Goal: Task Accomplishment & Management: Manage account settings

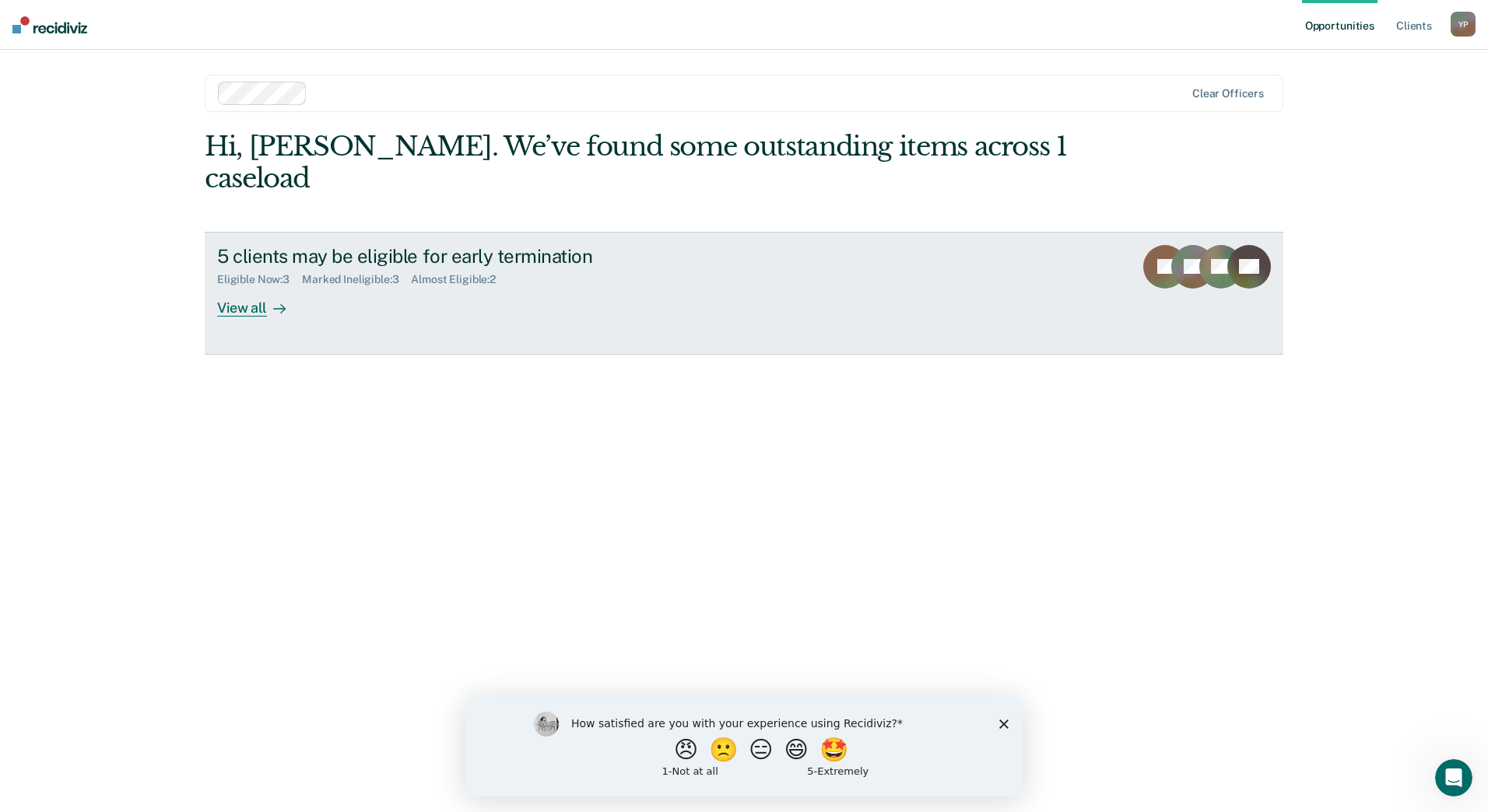
click at [259, 287] on div "View all" at bounding box center [260, 301] width 87 height 30
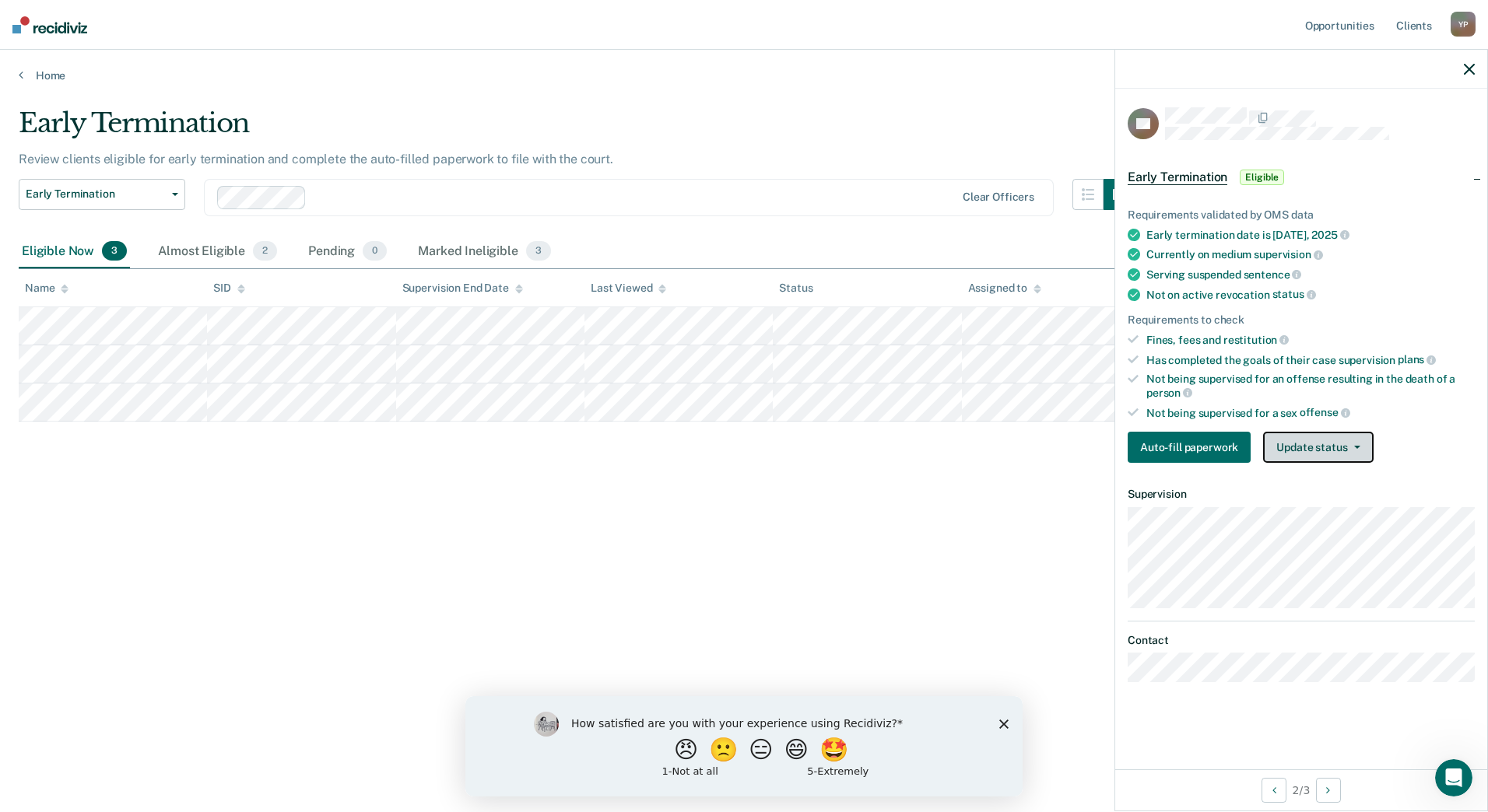
click at [1314, 442] on button "Update status" at bounding box center [1318, 447] width 110 height 31
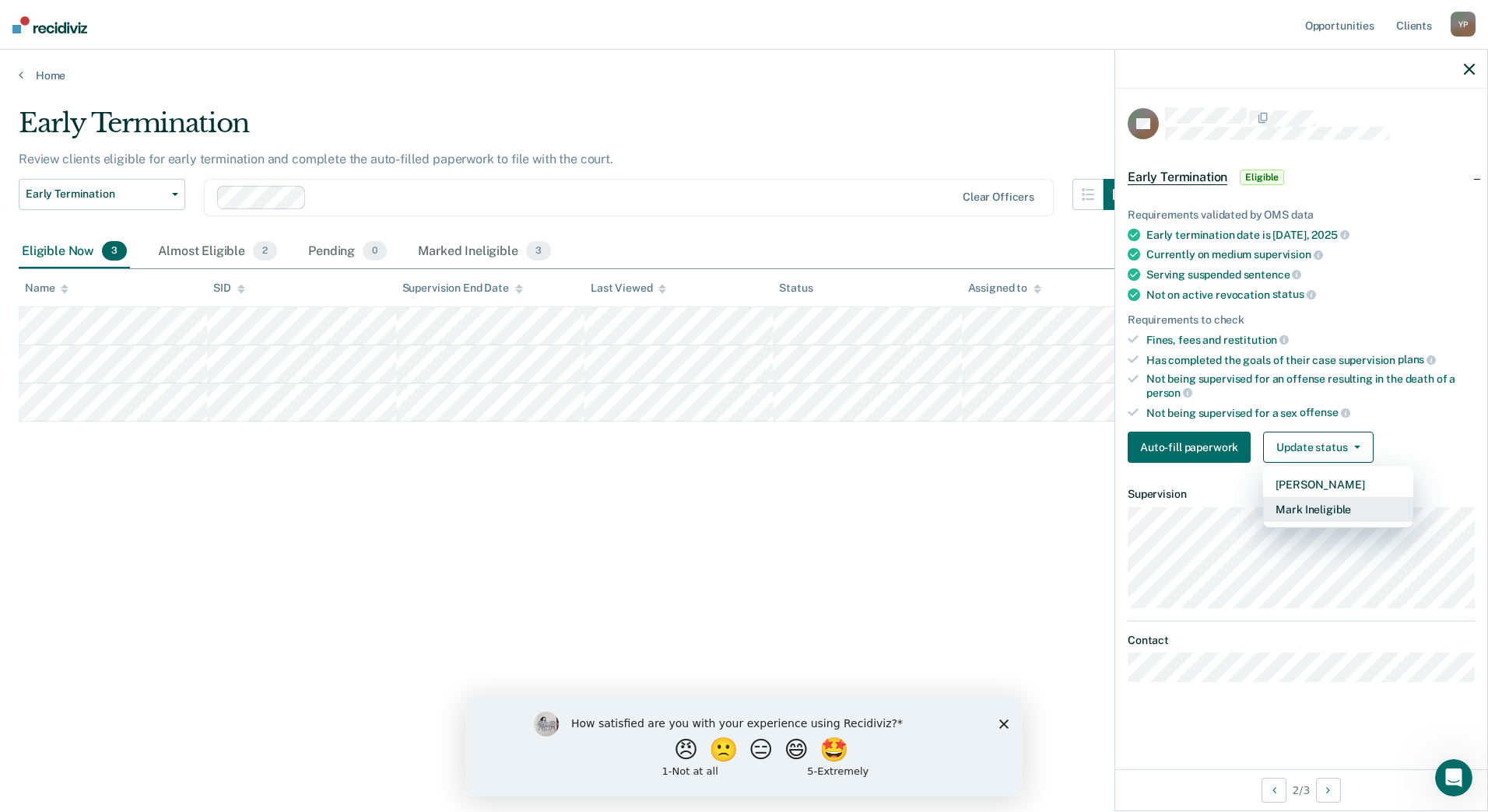
click at [1316, 509] on button "Mark Ineligible" at bounding box center [1337, 509] width 150 height 24
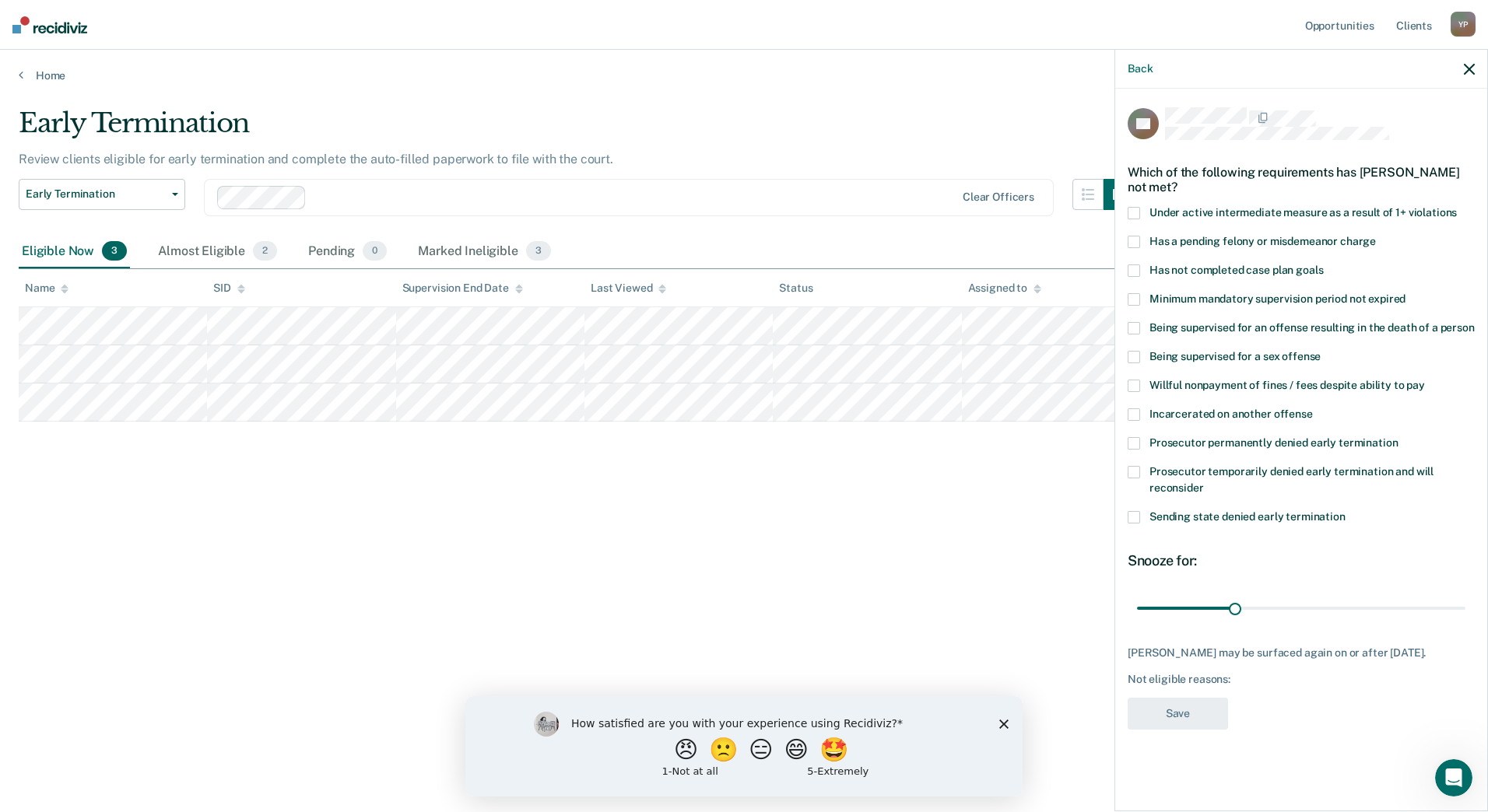
click at [1136, 239] on span at bounding box center [1133, 242] width 13 height 13
click at [1375, 236] on input "Has a pending felony or misdemeanor charge" at bounding box center [1375, 236] width 0 height 0
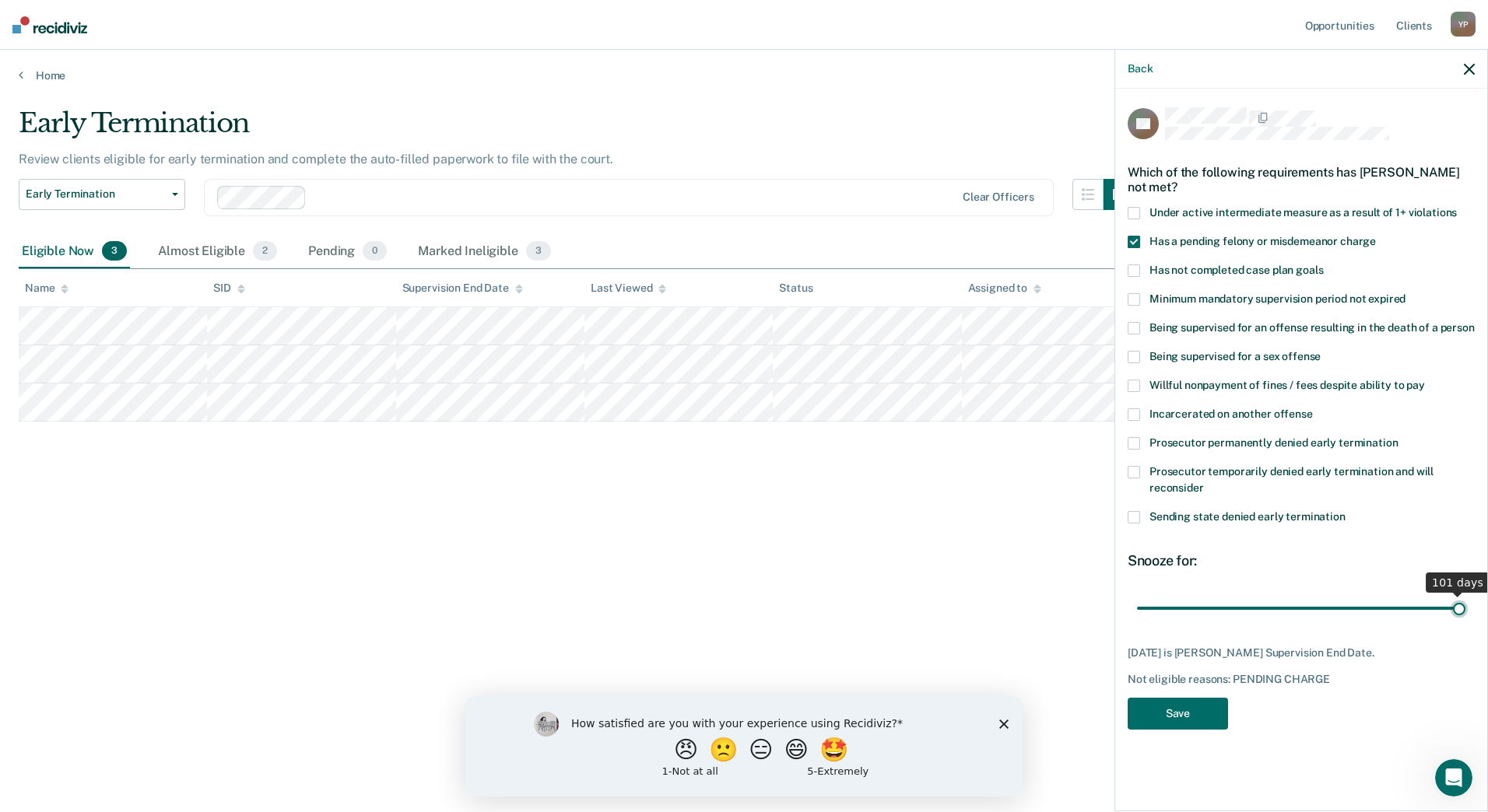
type input "101"
click at [1463, 607] on input "range" at bounding box center [1301, 609] width 329 height 27
click at [1195, 725] on button "Save" at bounding box center [1177, 713] width 101 height 32
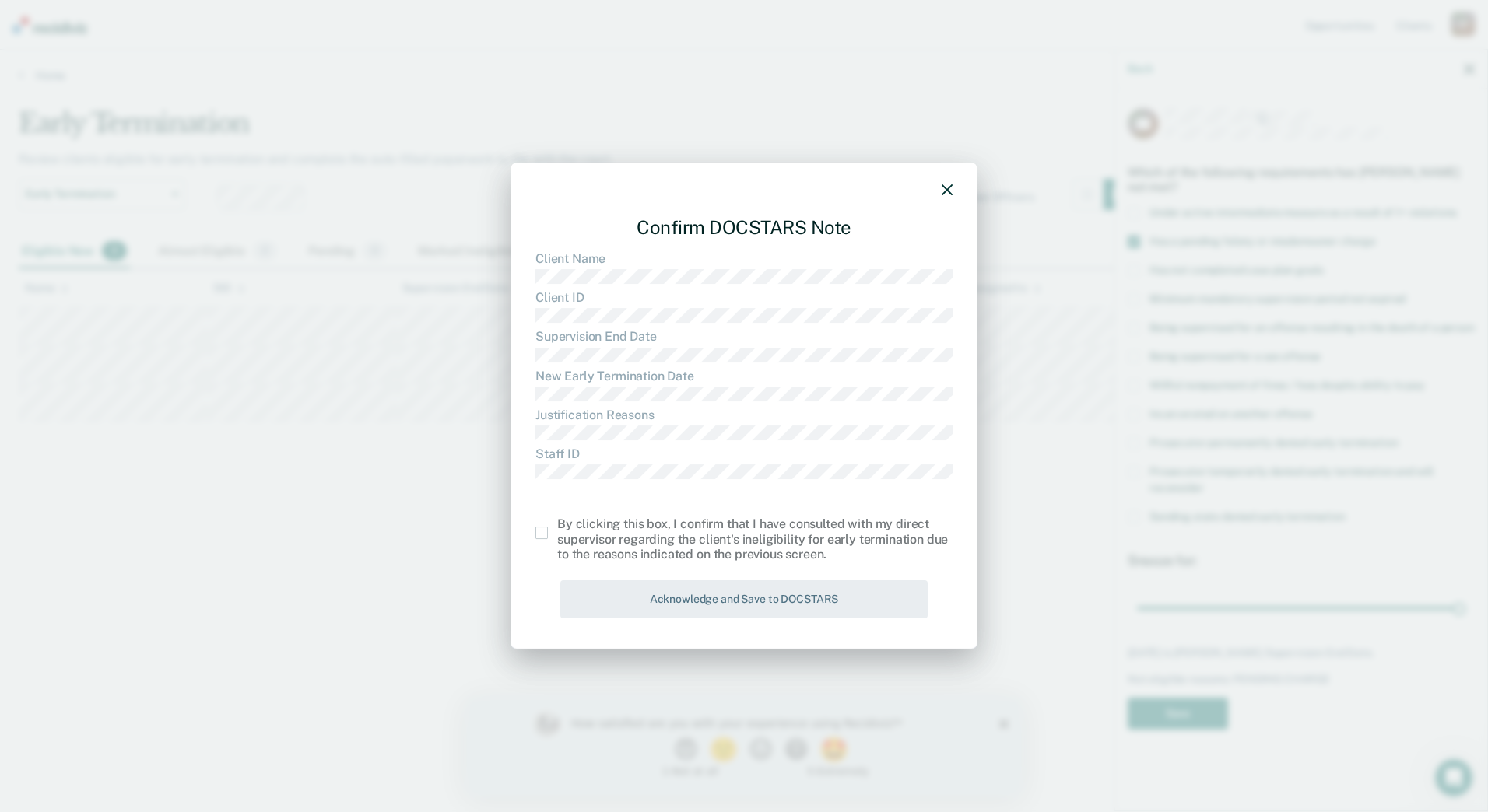
click at [538, 534] on span at bounding box center [541, 532] width 13 height 13
click at [557, 526] on input "checkbox" at bounding box center [557, 526] width 0 height 0
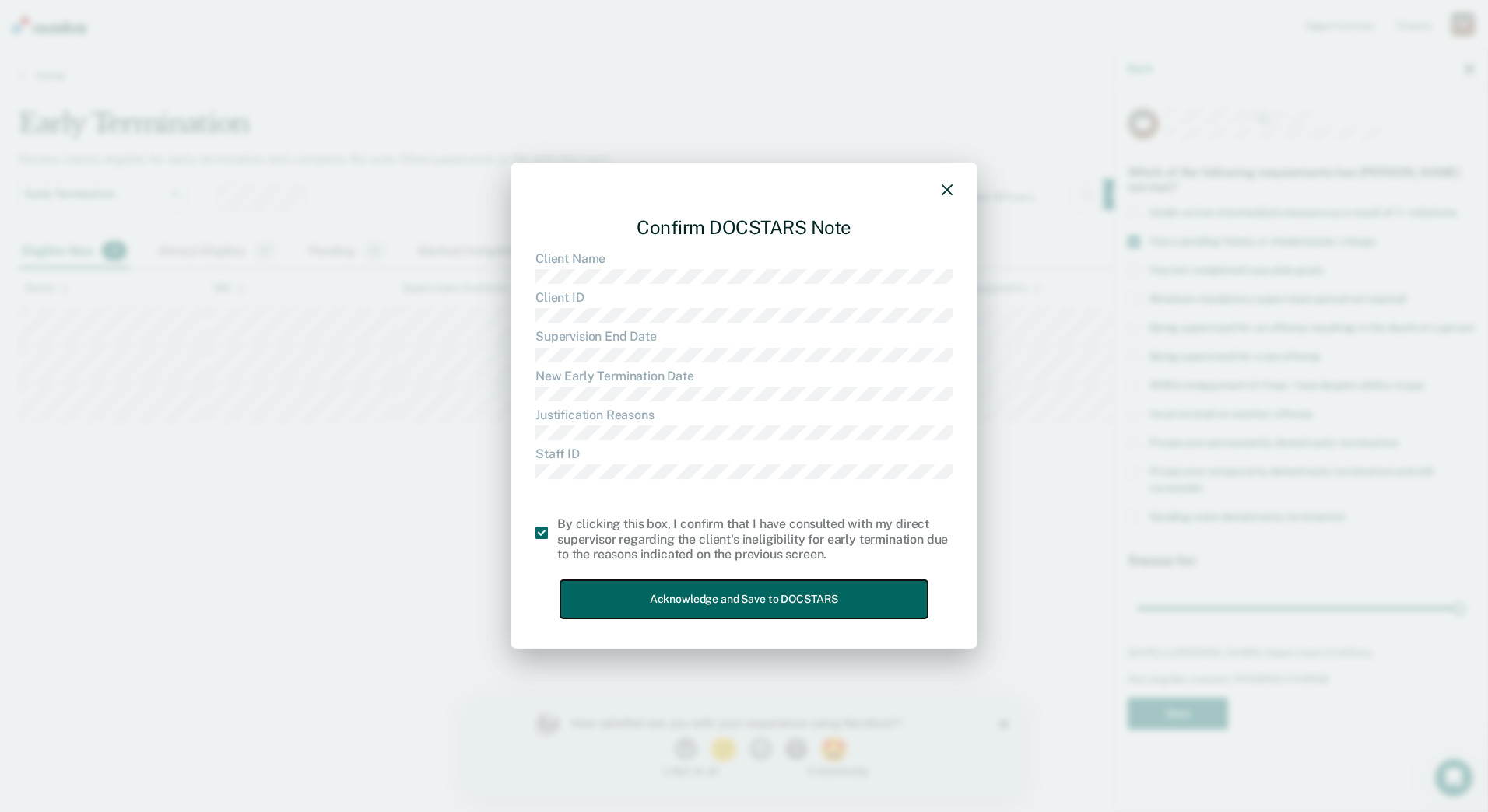
click at [664, 600] on button "Acknowledge and Save to DOCSTARS" at bounding box center [744, 599] width 367 height 38
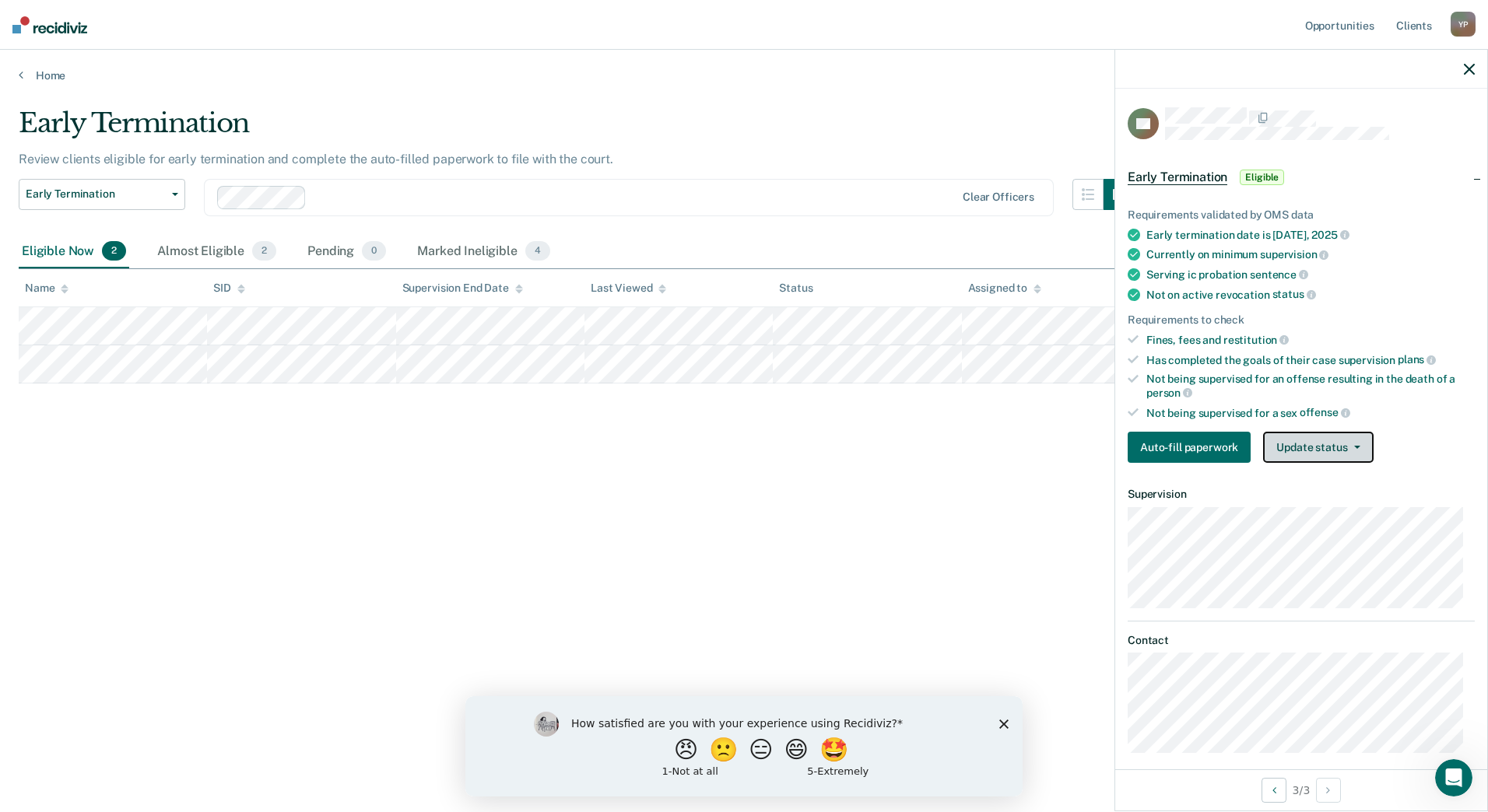
click at [1306, 448] on button "Update status" at bounding box center [1318, 447] width 110 height 31
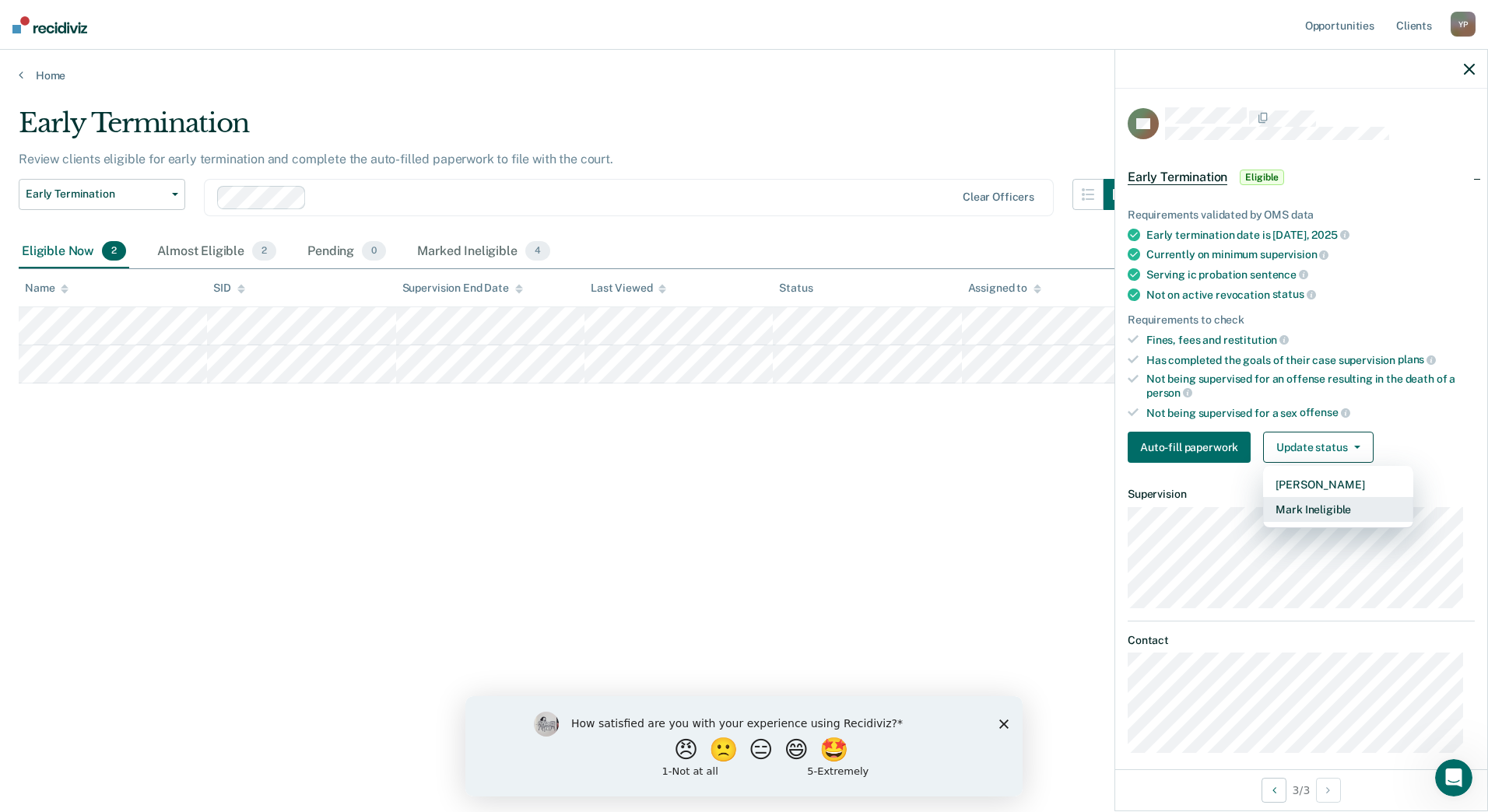
click at [1314, 503] on button "Mark Ineligible" at bounding box center [1337, 509] width 150 height 24
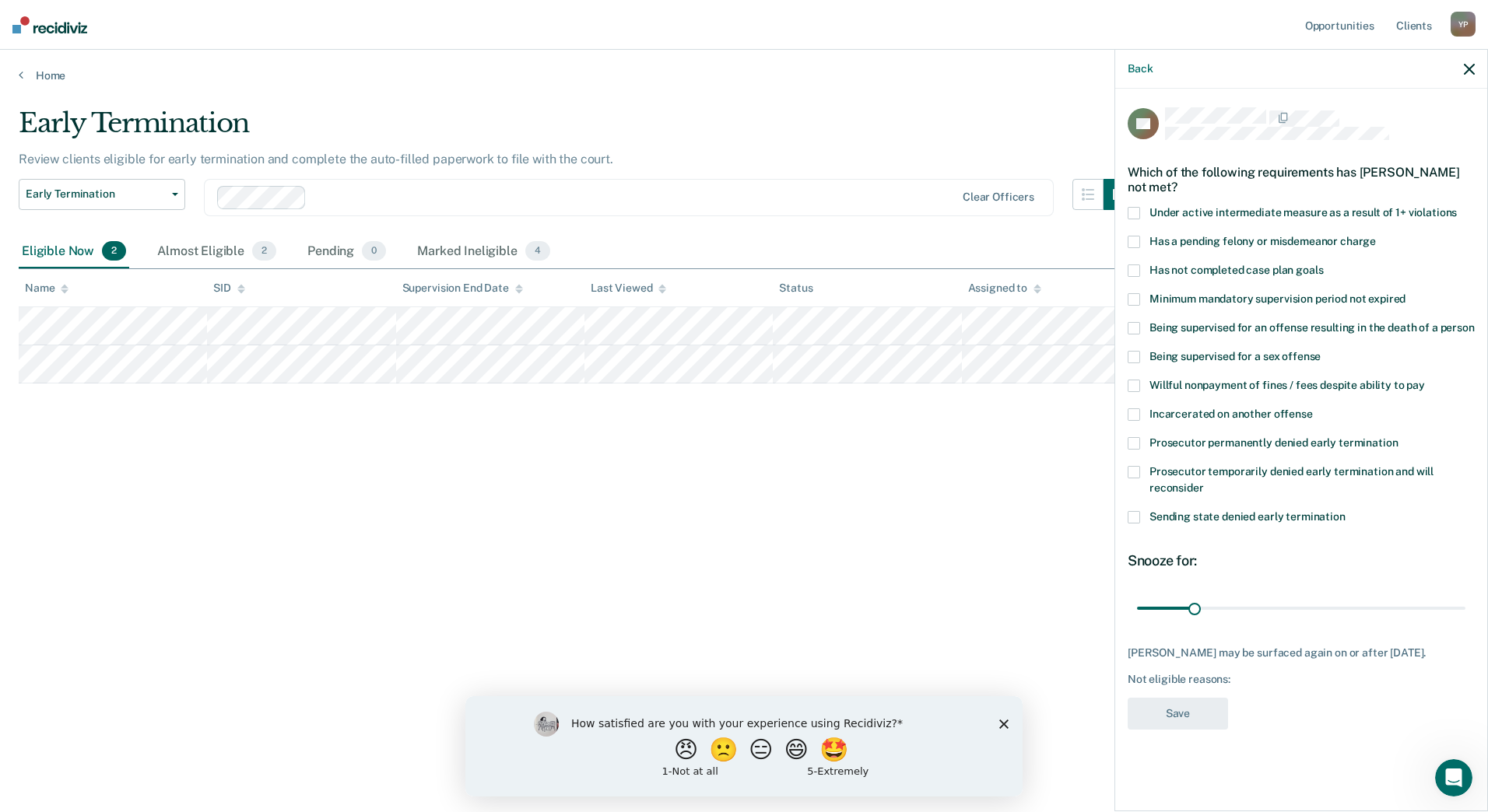
click at [1142, 240] on label "Has a pending felony or misdemeanor charge" at bounding box center [1300, 244] width 347 height 17
click at [1375, 236] on input "Has a pending felony or misdemeanor charge" at bounding box center [1375, 236] width 0 height 0
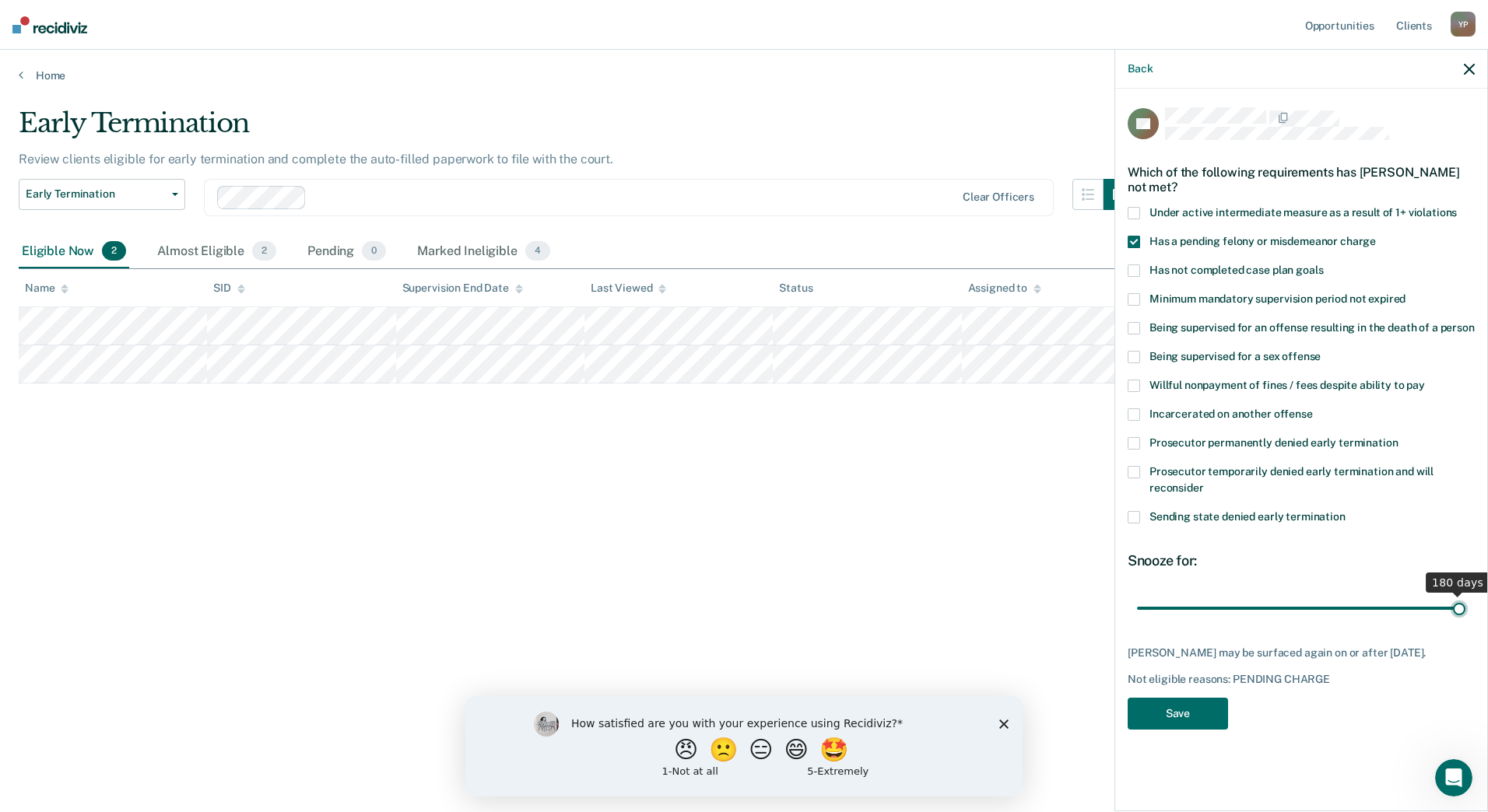
type input "180"
click at [1462, 600] on input "range" at bounding box center [1301, 609] width 329 height 27
click at [1185, 720] on button "Save" at bounding box center [1177, 713] width 101 height 32
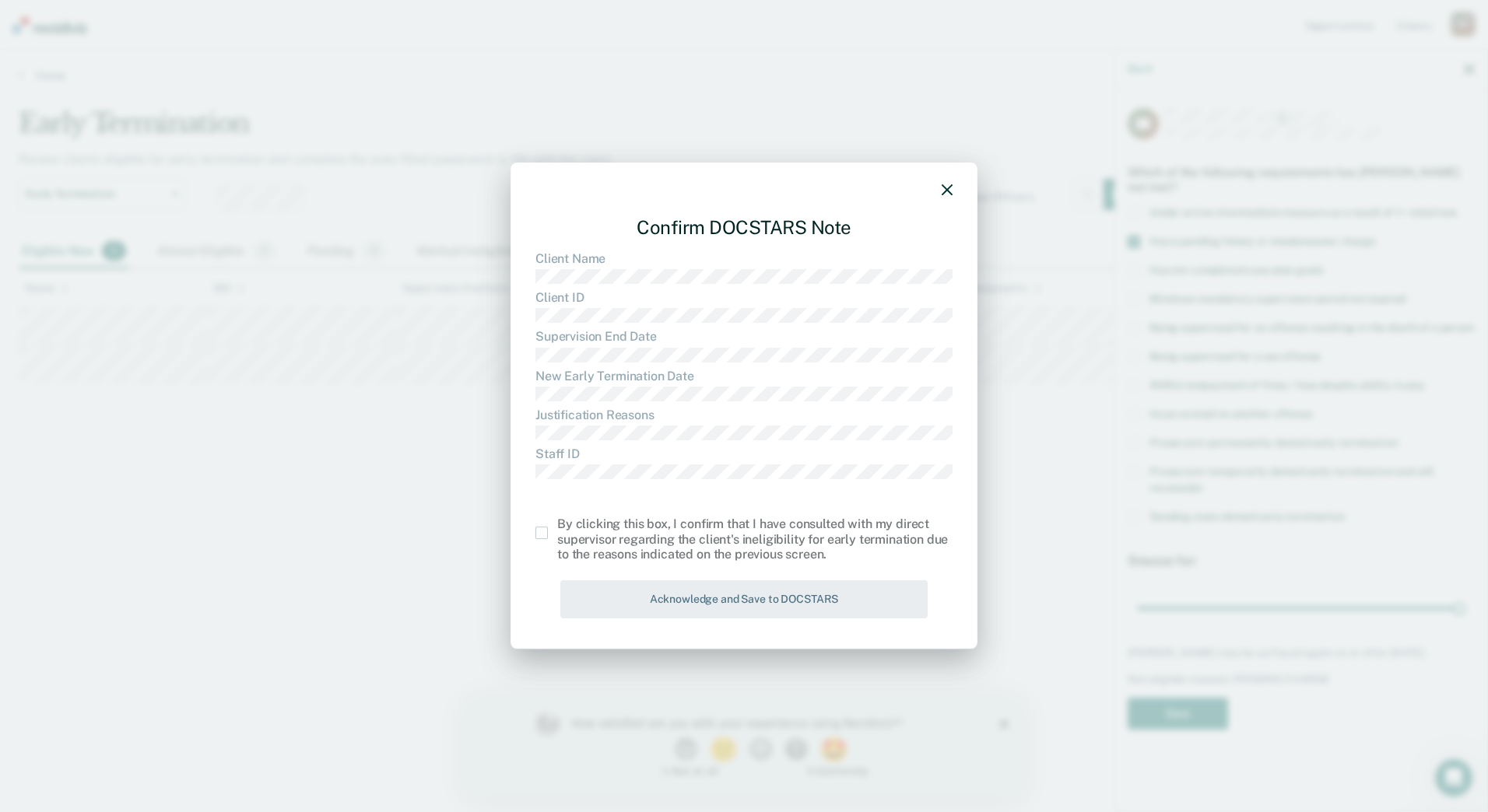
click at [545, 535] on span at bounding box center [541, 532] width 13 height 13
click at [557, 526] on input "checkbox" at bounding box center [557, 526] width 0 height 0
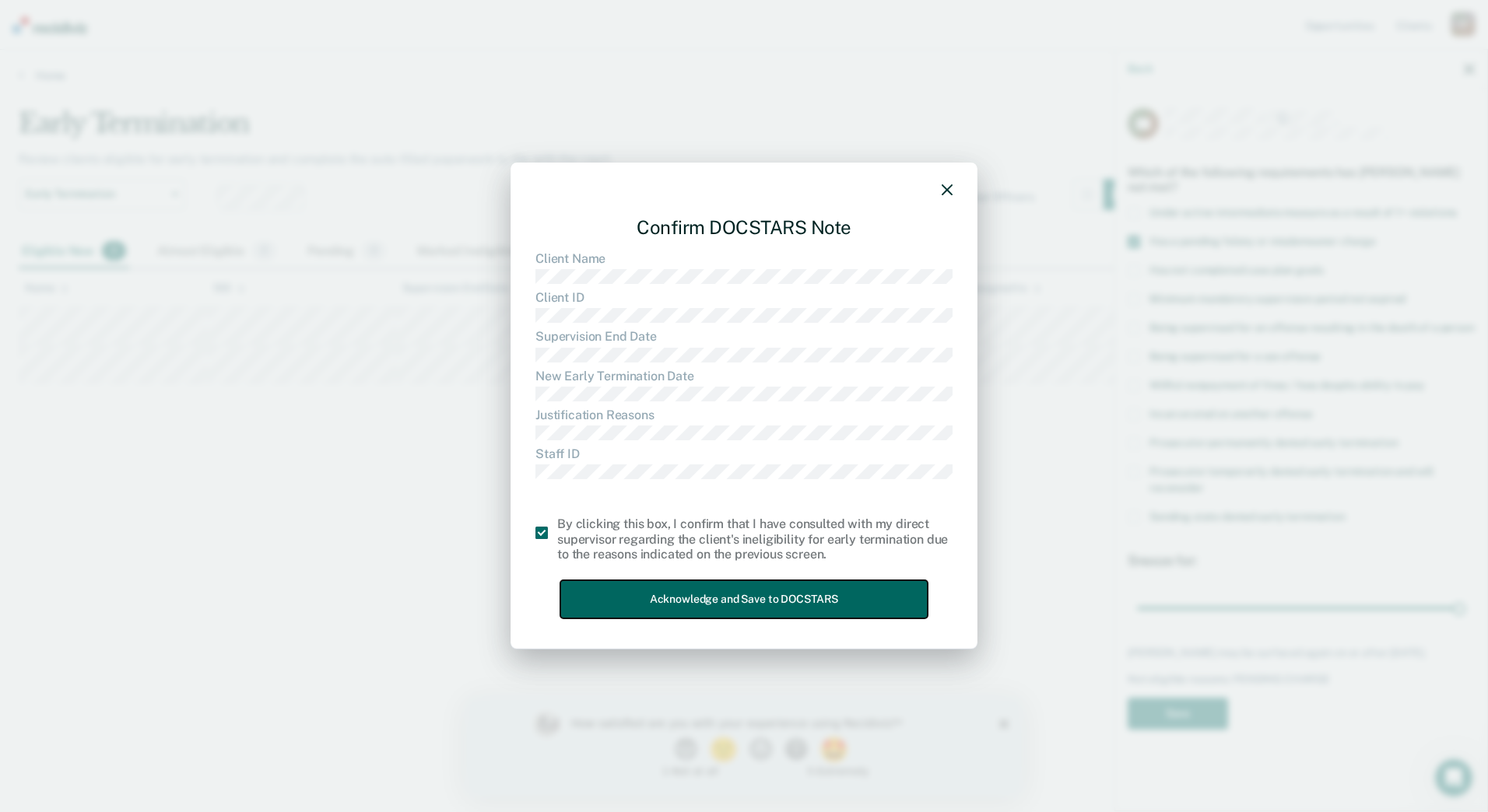
click at [645, 601] on button "Acknowledge and Save to DOCSTARS" at bounding box center [744, 599] width 367 height 38
